Goal: Find specific page/section: Find specific page/section

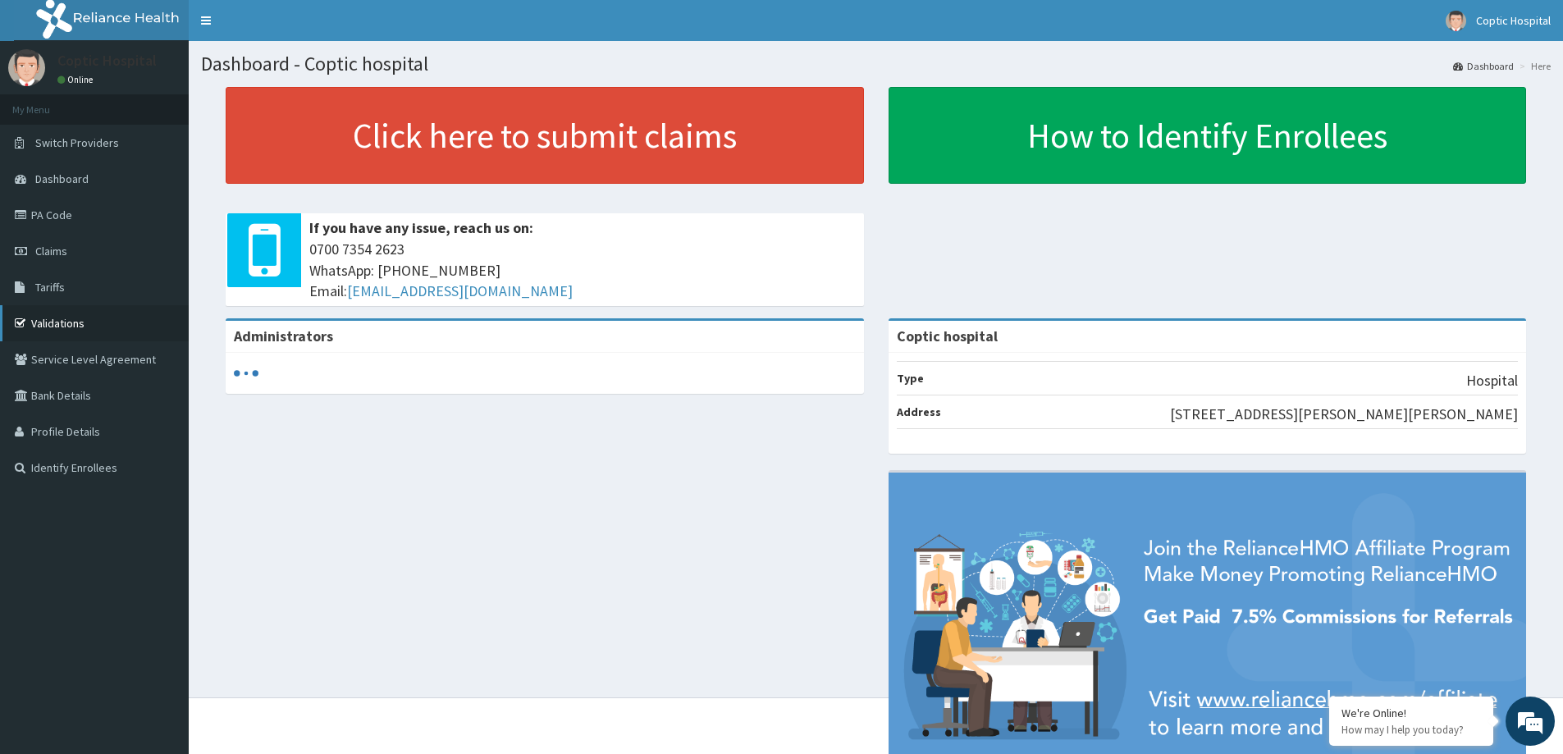
click at [71, 320] on link "Validations" at bounding box center [94, 323] width 189 height 36
click at [60, 324] on link "Validations" at bounding box center [94, 323] width 189 height 36
